Goal: Check status

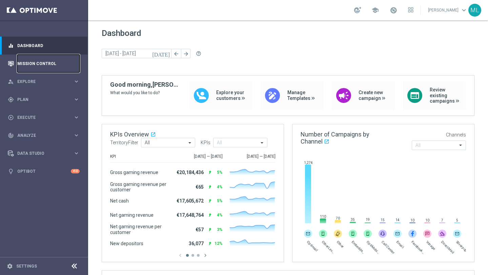
click at [50, 64] on link "Mission Control" at bounding box center [48, 64] width 62 height 18
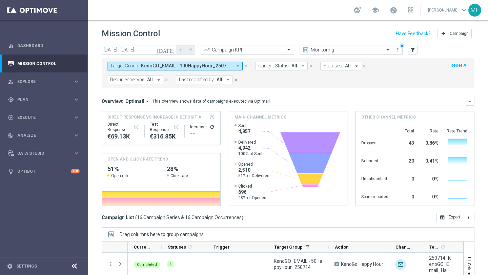
click at [169, 50] on icon "[DATE]" at bounding box center [166, 50] width 18 height 6
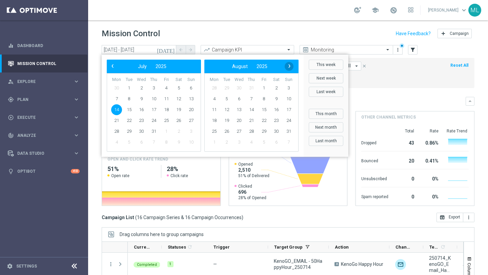
click at [290, 67] on span "›" at bounding box center [289, 66] width 9 height 9
click at [261, 119] on span "26" at bounding box center [263, 120] width 11 height 11
click at [164, 121] on span "26" at bounding box center [166, 120] width 11 height 11
type input "[DATE] - [DATE]"
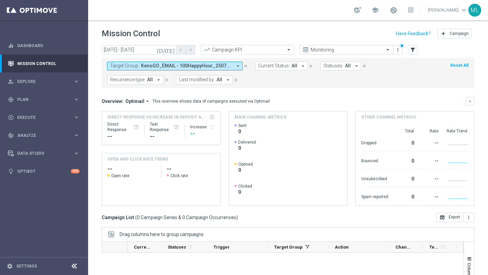
click at [226, 66] on span "KenoGO_EMAIL - 100HappyHour_250714, KenoGO_EMAIL - 200HappyHour_250714, KenoGO_…" at bounding box center [186, 66] width 91 height 6
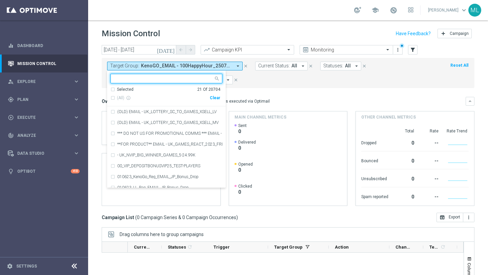
click at [0, 0] on div "Clear" at bounding box center [0, 0] width 0 height 0
click at [161, 79] on input "text" at bounding box center [163, 79] width 99 height 6
click at [113, 98] on div "(All Search Results)" at bounding box center [159, 98] width 99 height 6
type input "250926"
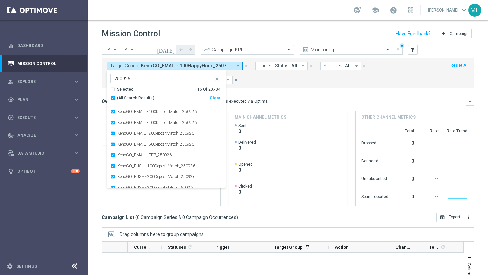
click at [94, 74] on div "[DATE] [DATE] - [DATE] arrow_back arrow_forward Campaign KPI trending_up Monito…" at bounding box center [288, 157] width 400 height 224
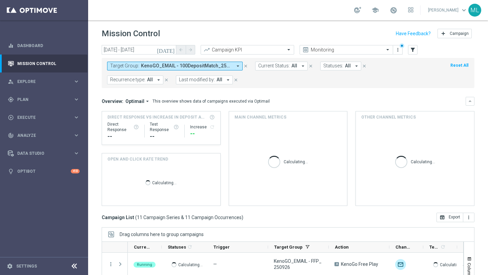
click at [170, 48] on icon "[DATE]" at bounding box center [166, 50] width 18 height 6
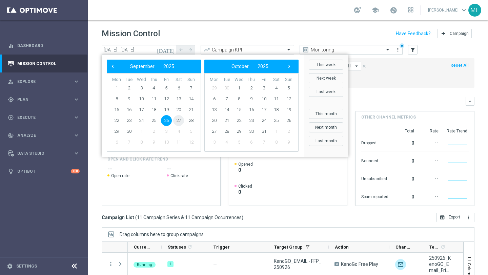
click at [178, 118] on span "27" at bounding box center [178, 120] width 11 height 11
type input "27 Sep 2025 - 27 Sep 2025"
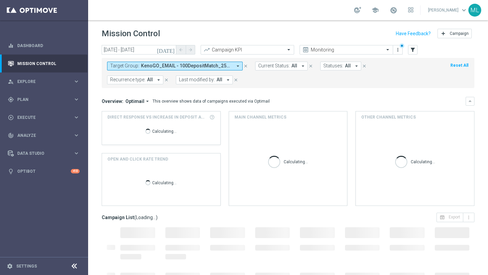
click at [157, 63] on span "KenoGO_EMAIL - 100DepositMatch_250926, KenoGO_EMAIL - 200DepositMatch_250926, K…" at bounding box center [186, 66] width 91 height 6
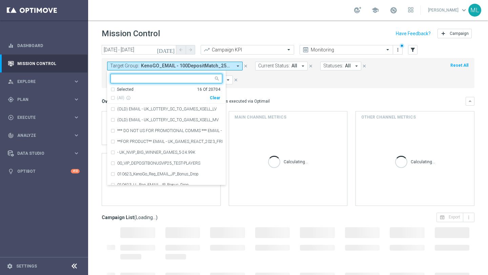
click at [0, 0] on div "Clear" at bounding box center [0, 0] width 0 height 0
click at [150, 79] on input "text" at bounding box center [163, 79] width 99 height 6
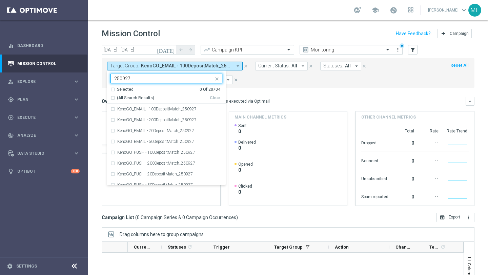
click at [112, 96] on div "(All Search Results)" at bounding box center [159, 98] width 99 height 6
type input "250927"
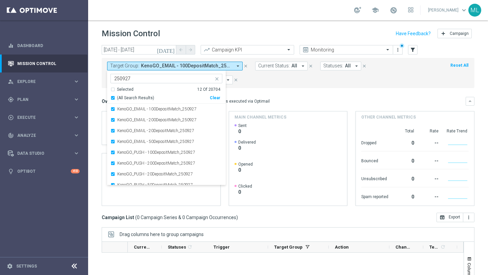
click at [96, 82] on div "today 27 Sep 2025 - 27 Sep 2025 arrow_back arrow_forward Campaign KPI trending_…" at bounding box center [288, 157] width 400 height 224
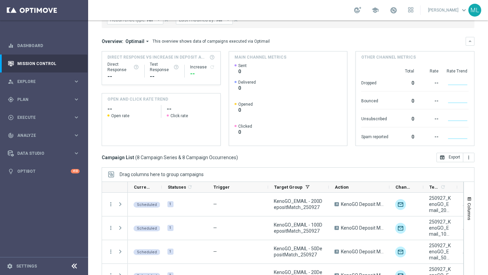
scroll to position [78, 0]
